Goal: Transaction & Acquisition: Purchase product/service

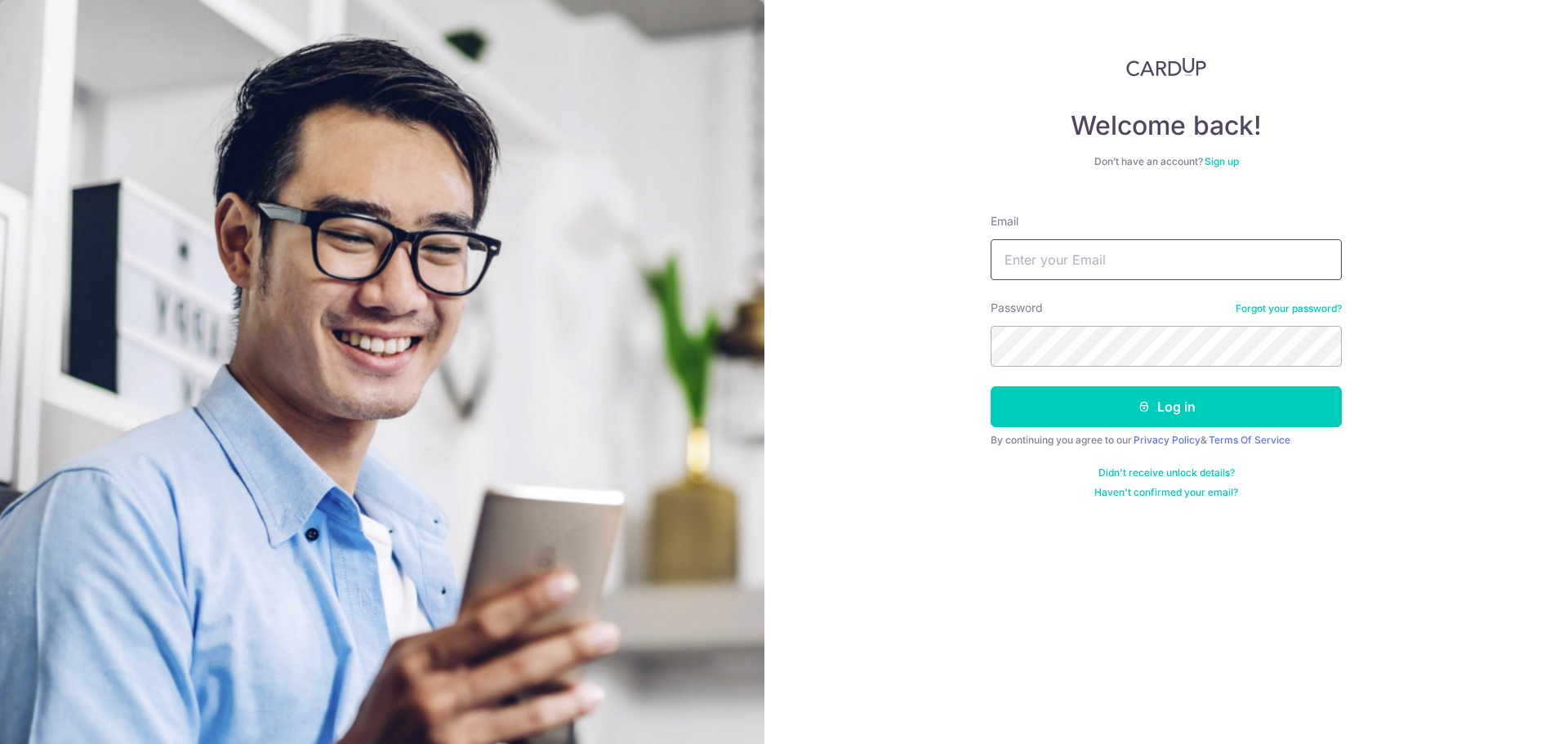
click at [1087, 255] on input "Email" at bounding box center [1165, 260] width 351 height 41
type input "merc@divine.limo"
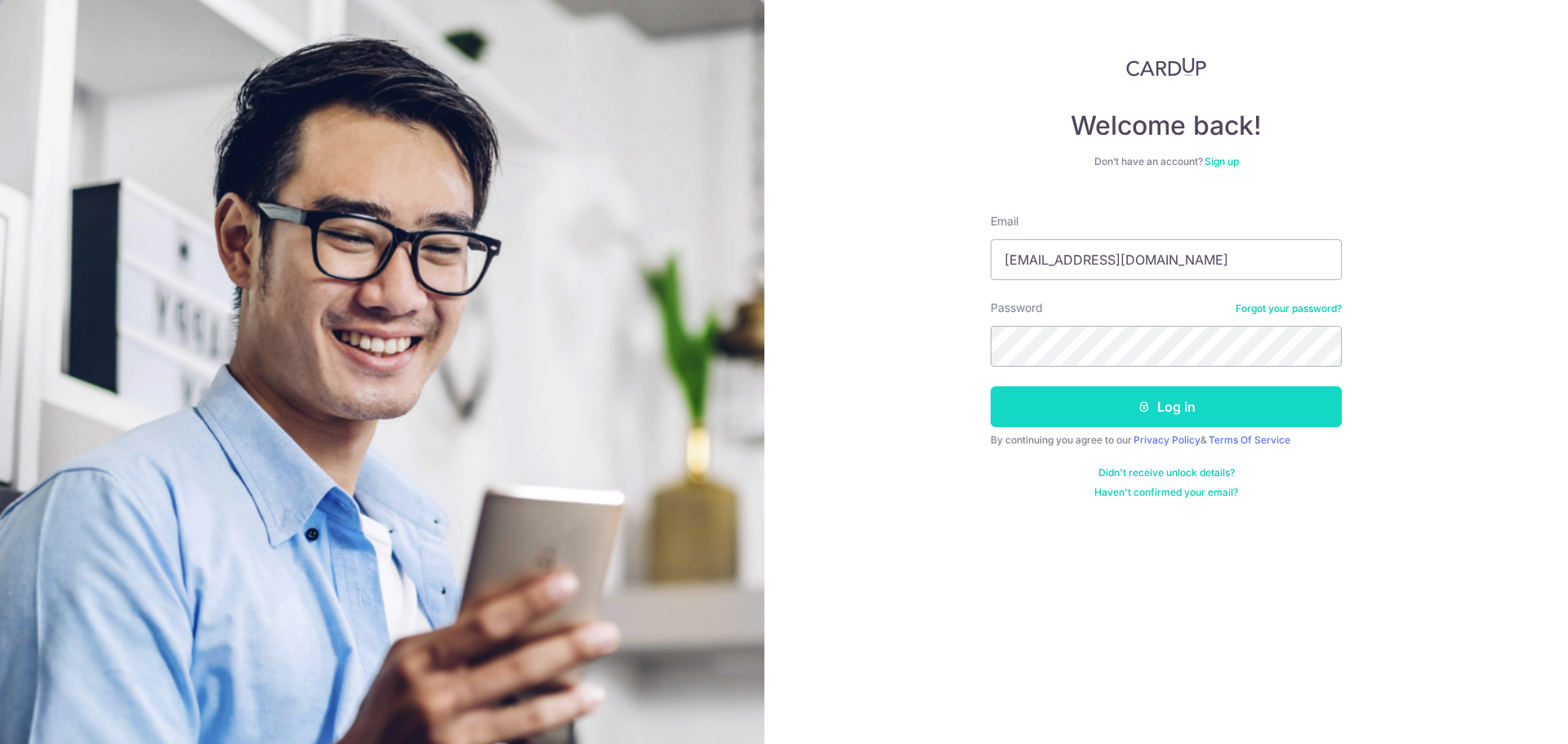
click at [1152, 400] on button "Log in" at bounding box center [1165, 407] width 351 height 41
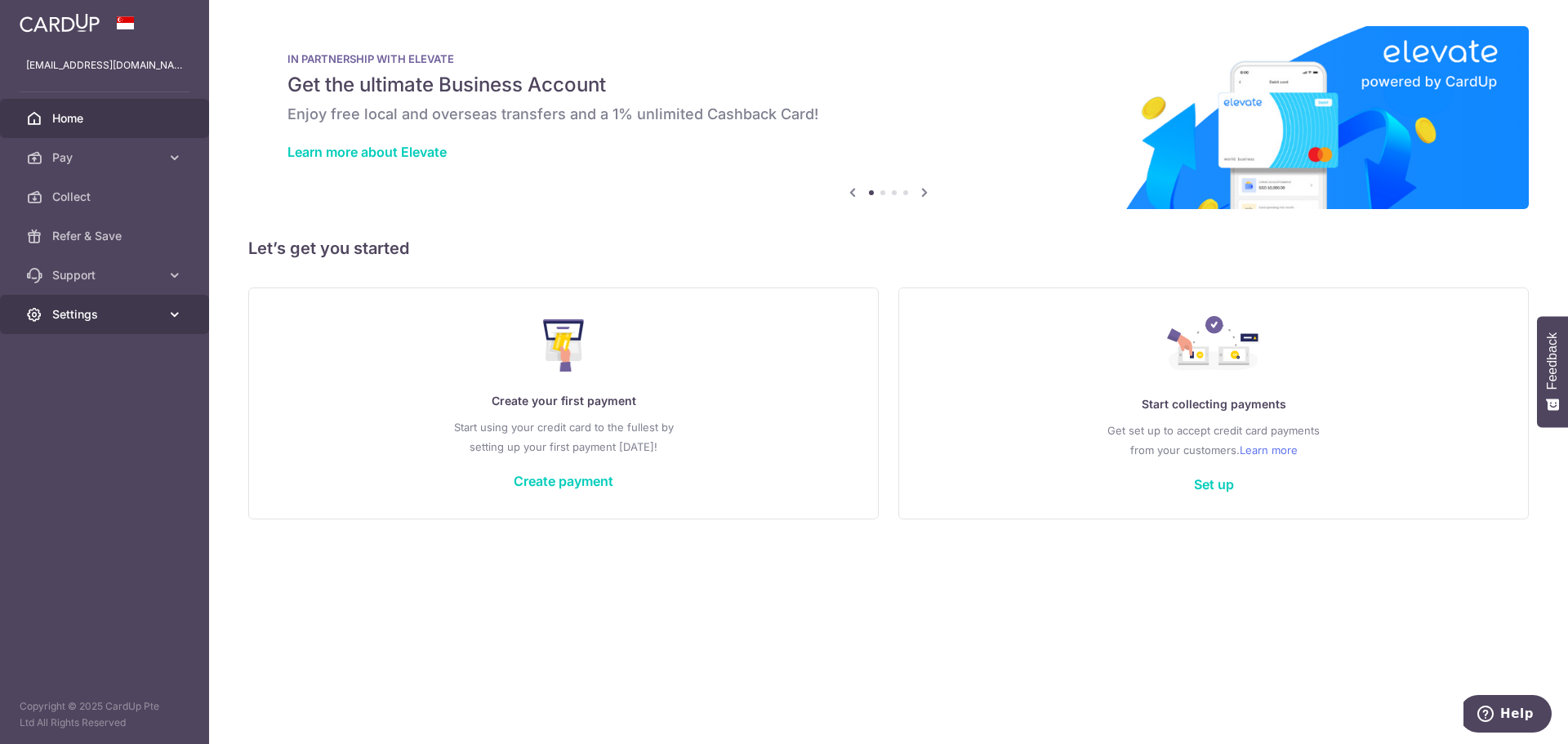
click at [167, 311] on icon at bounding box center [174, 314] width 17 height 17
click at [106, 356] on span "Account" at bounding box center [106, 353] width 108 height 17
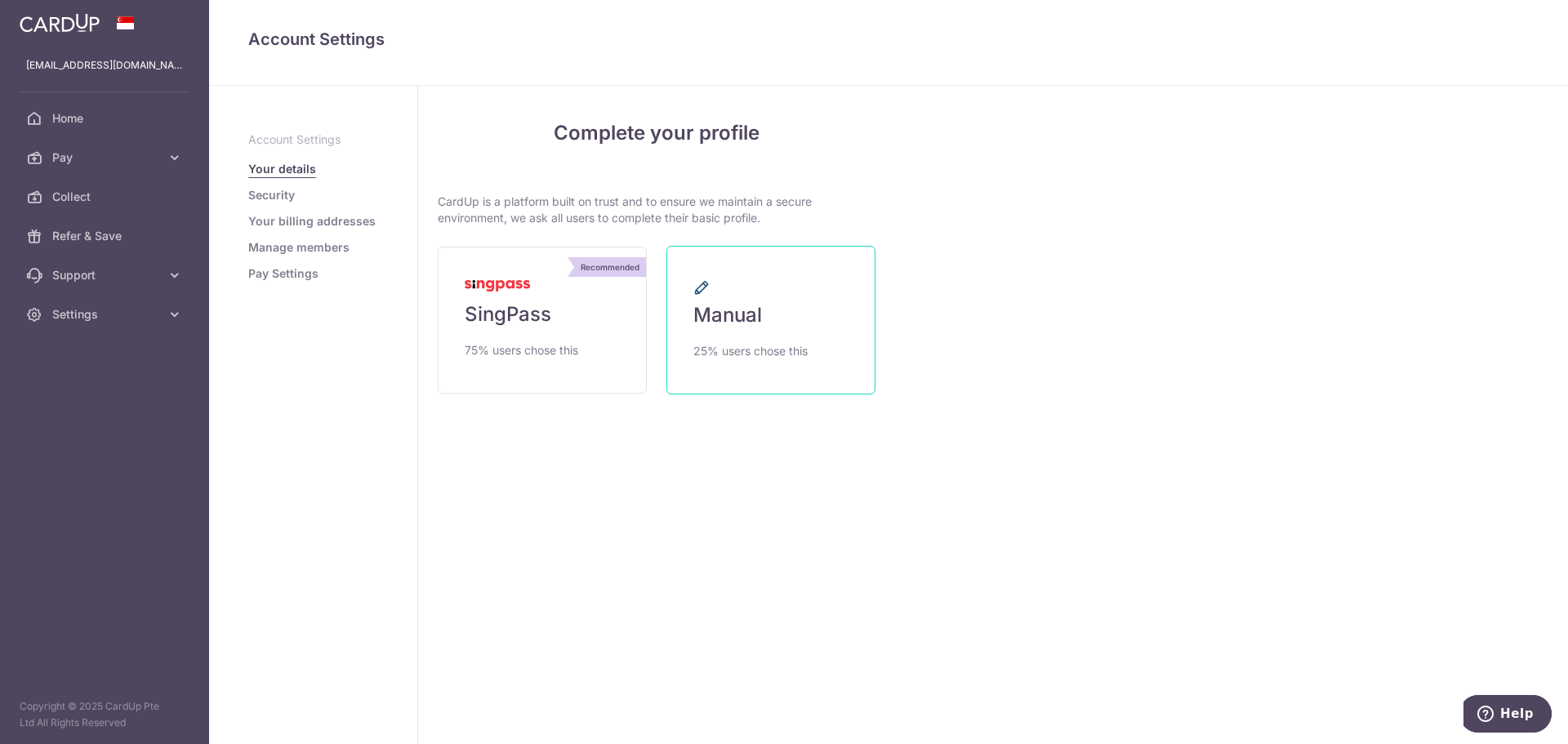
click at [728, 320] on span "Manual" at bounding box center [727, 315] width 68 height 26
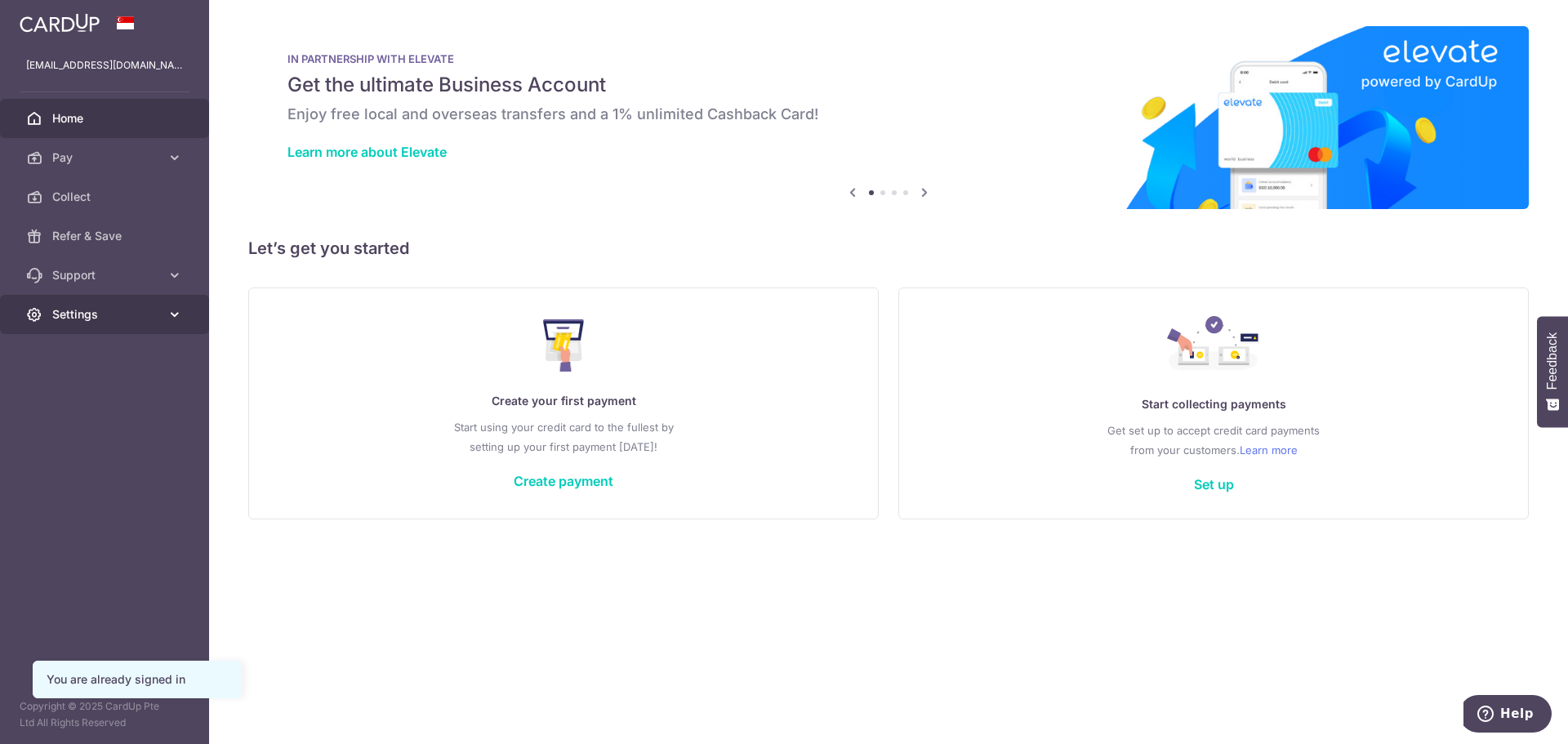
click at [90, 308] on span "Settings" at bounding box center [106, 314] width 108 height 17
click at [97, 348] on span "Account" at bounding box center [106, 353] width 108 height 17
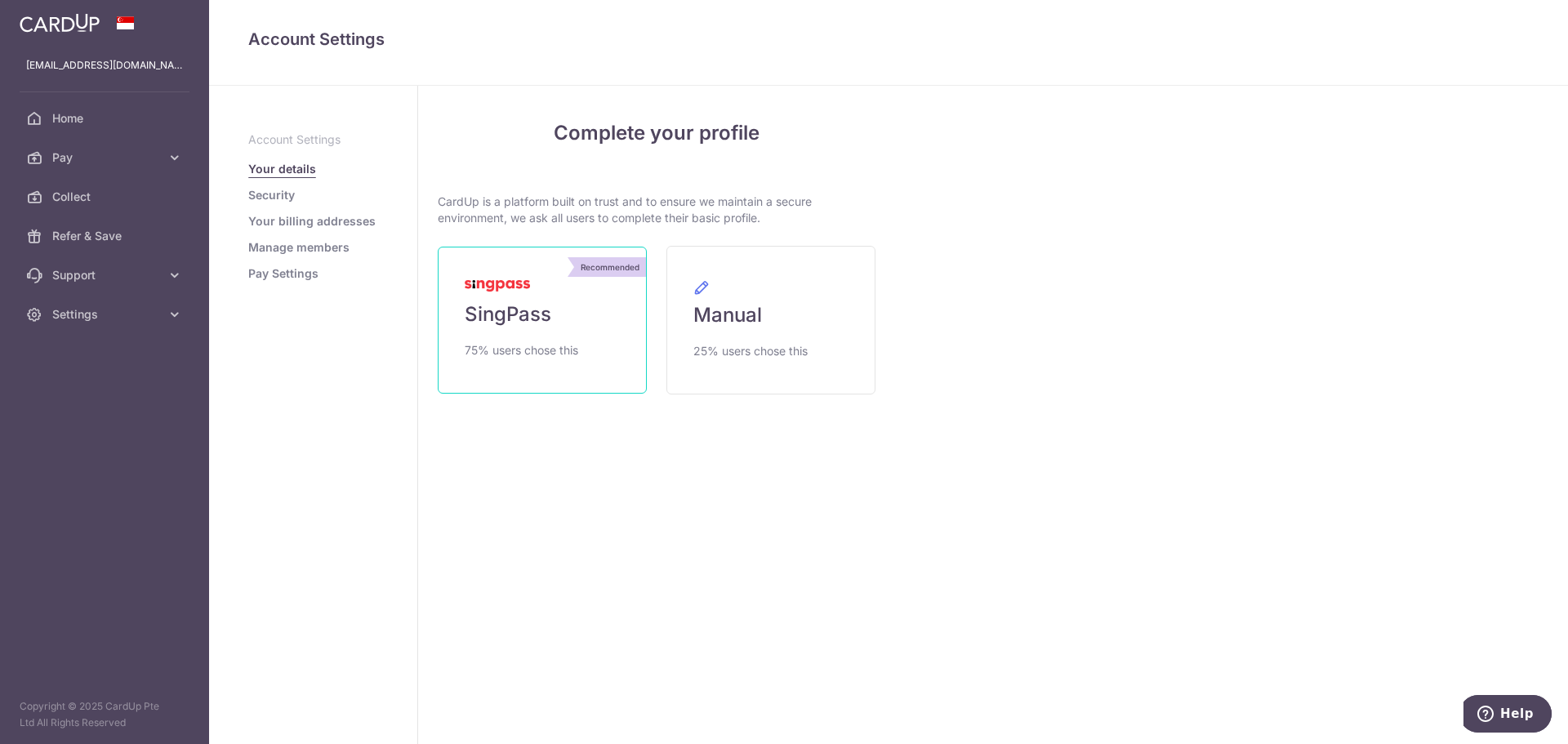
click at [506, 295] on link "Recommended SingPass 75% users chose this" at bounding box center [543, 320] width 209 height 147
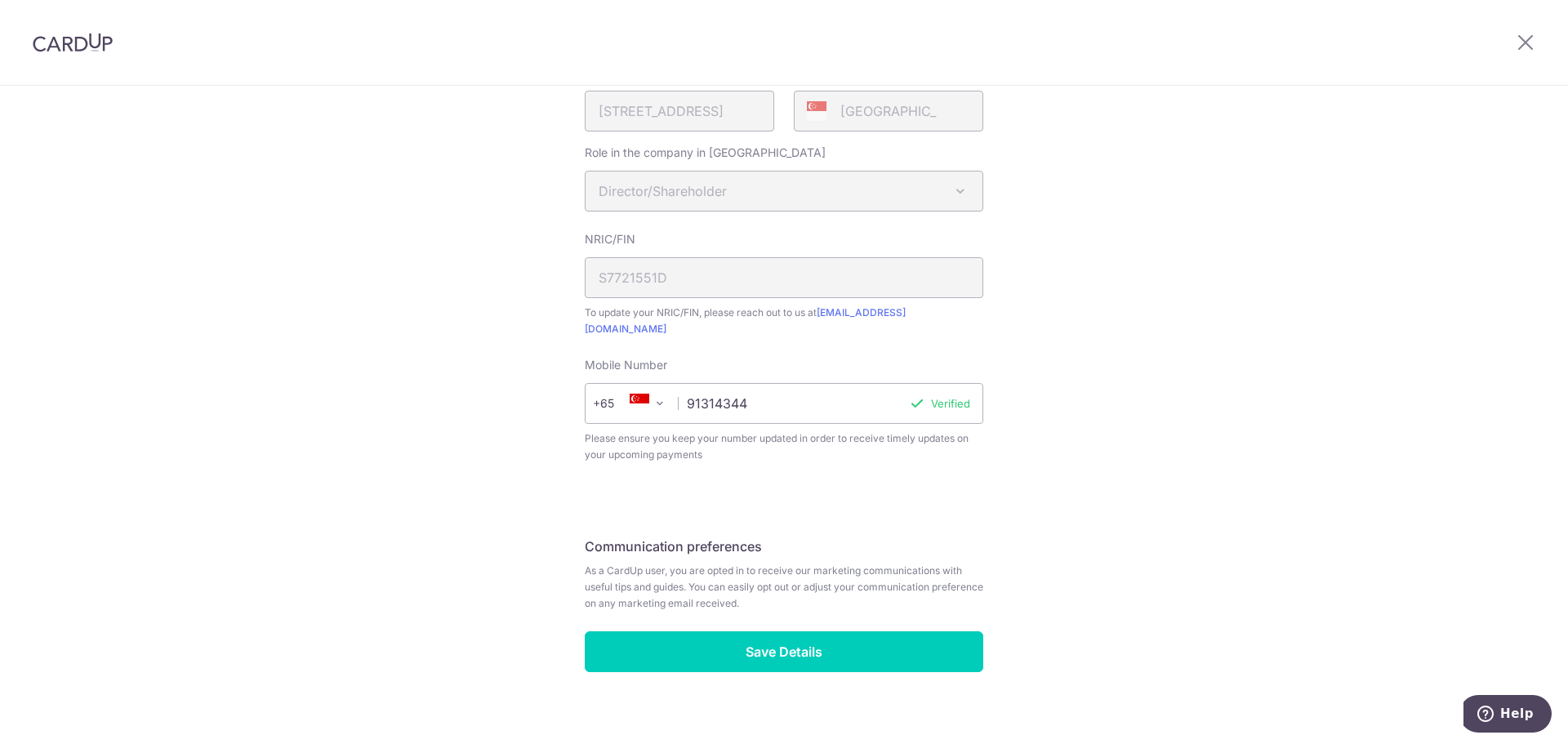
scroll to position [460, 0]
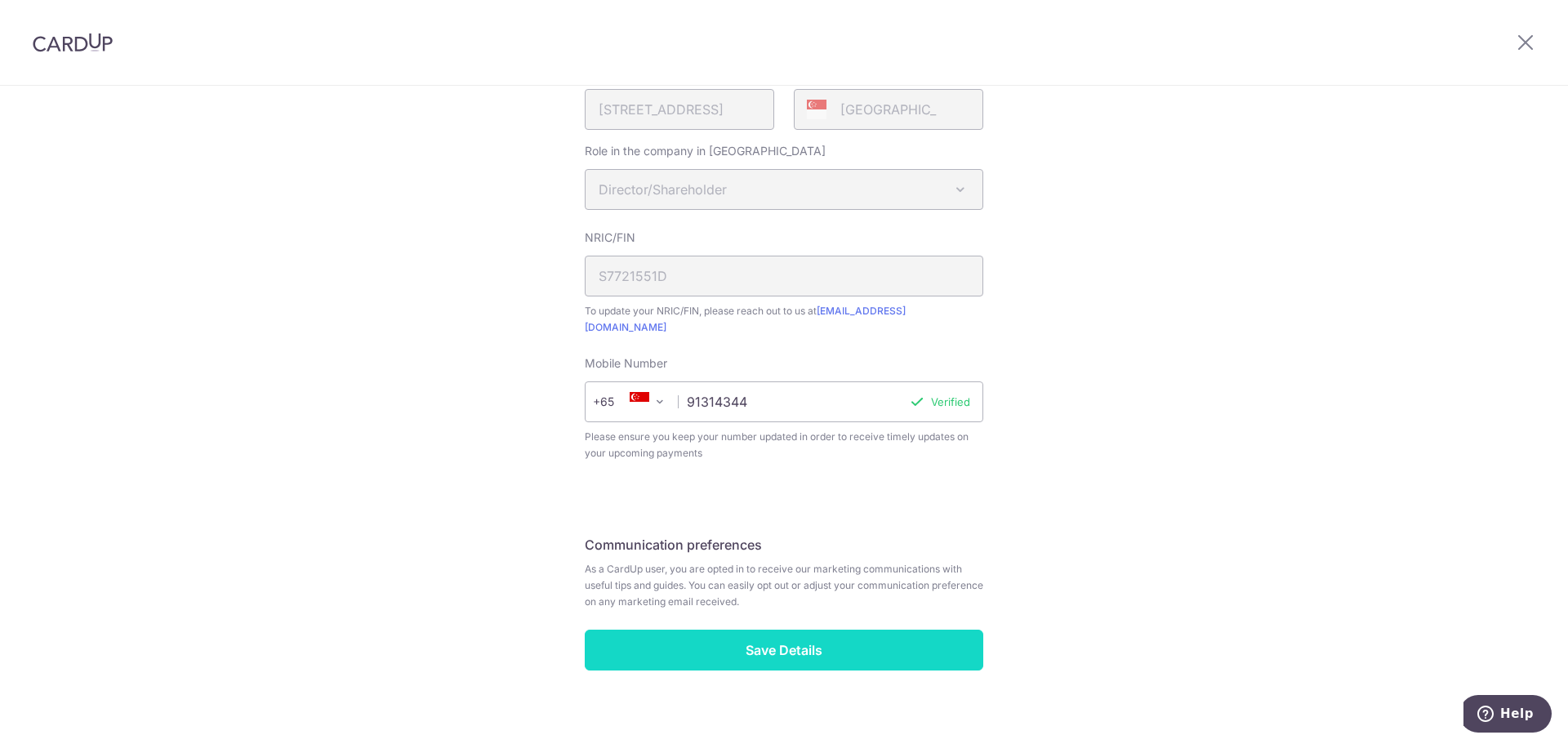
click at [796, 630] on input "Save Details" at bounding box center [784, 650] width 399 height 41
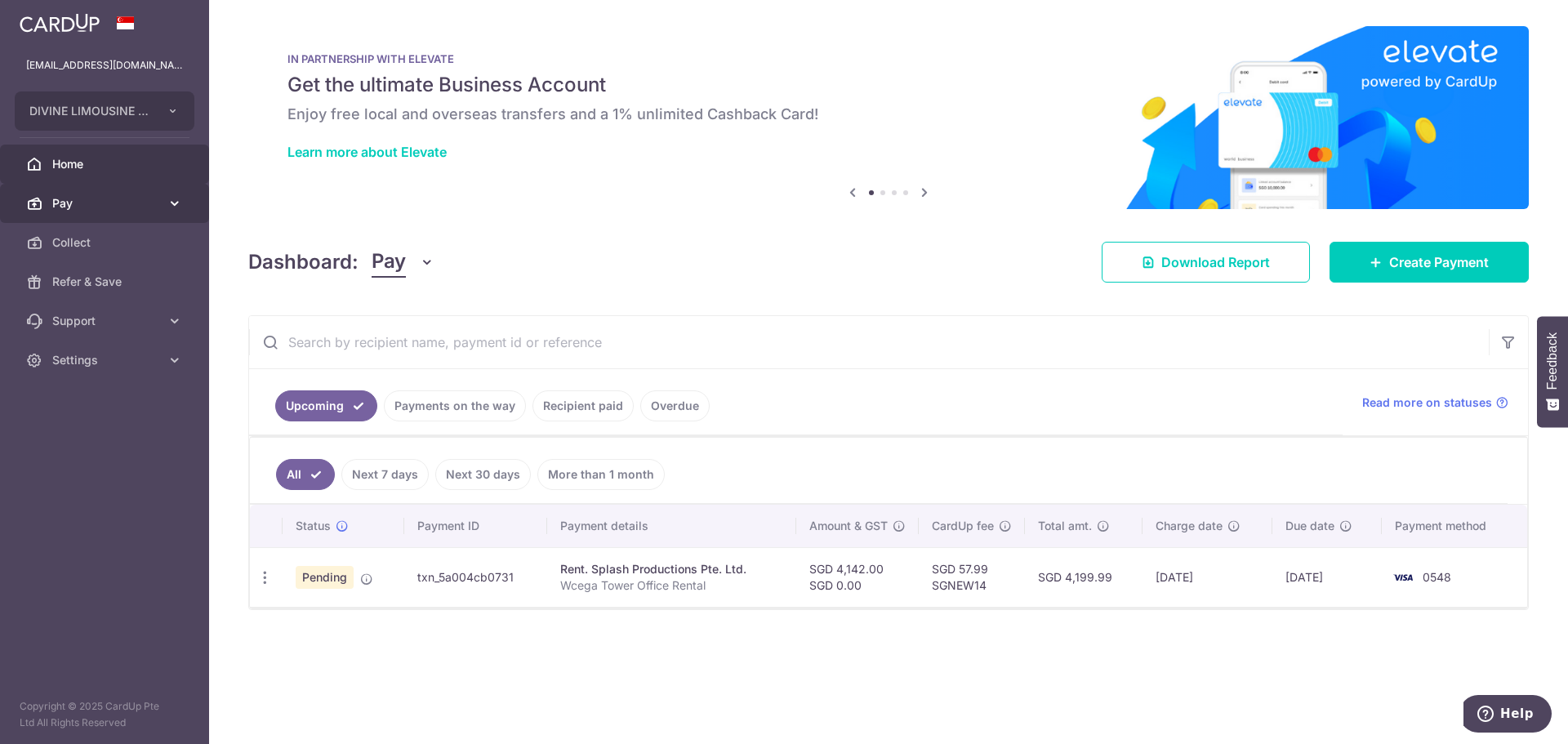
click at [181, 211] on icon at bounding box center [174, 203] width 17 height 17
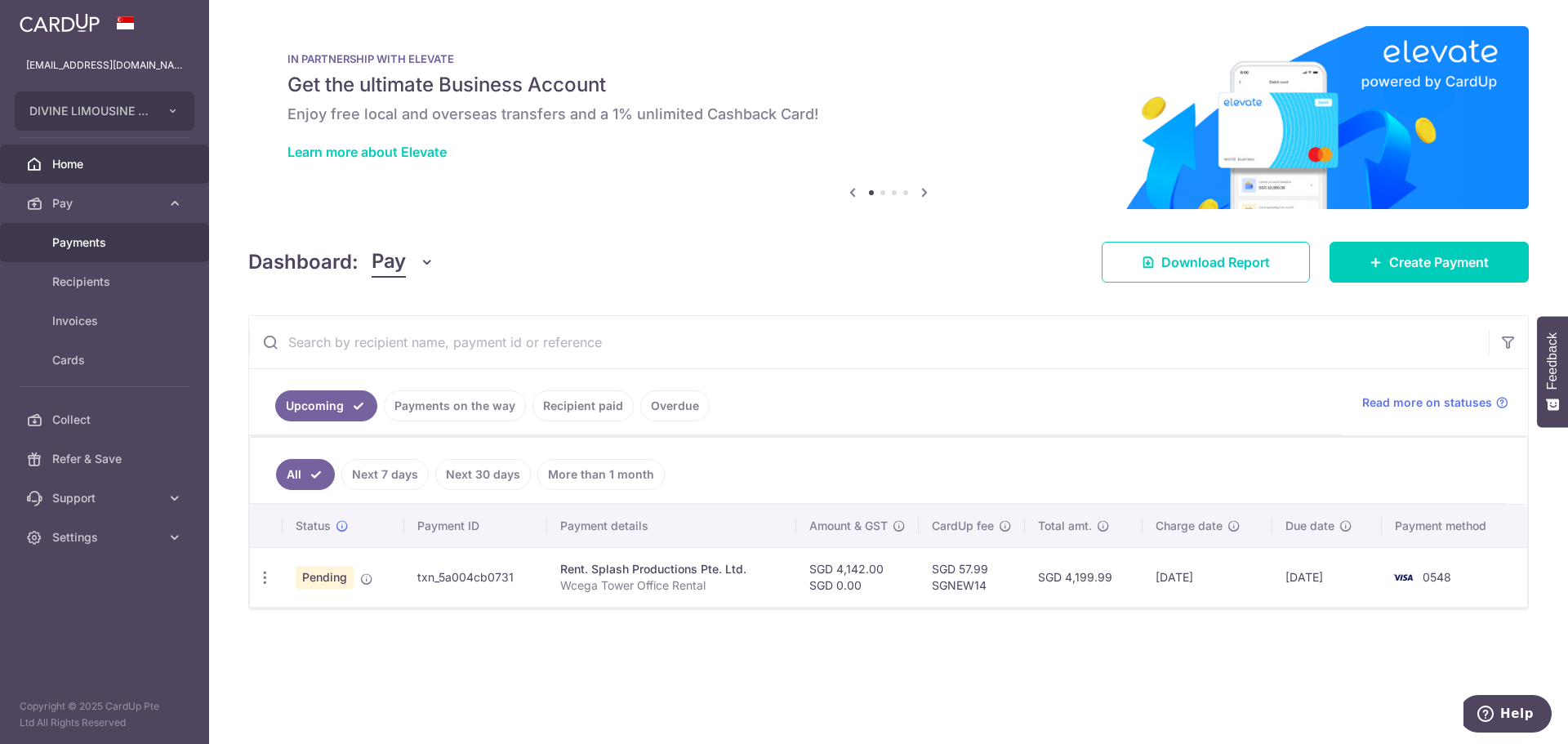
click at [146, 247] on span "Payments" at bounding box center [106, 242] width 108 height 17
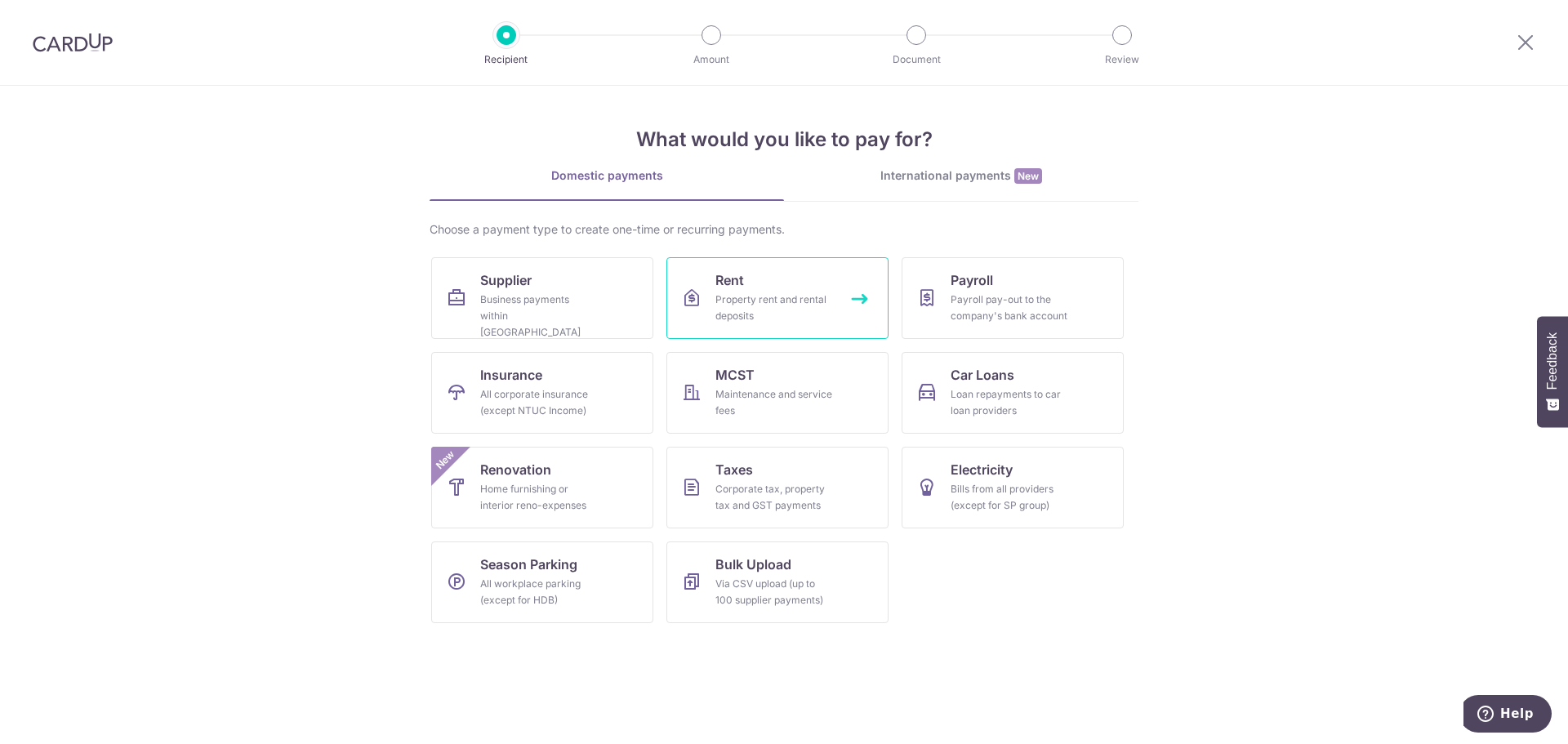
click at [799, 296] on div "Property rent and rental deposits" at bounding box center [774, 307] width 117 height 32
